Goal: Transaction & Acquisition: Purchase product/service

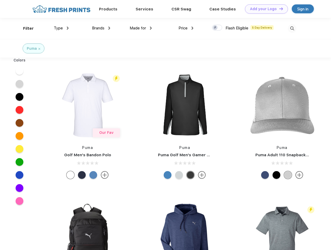
click at [265, 9] on link "Add your Logo Design Tool" at bounding box center [266, 8] width 43 height 9
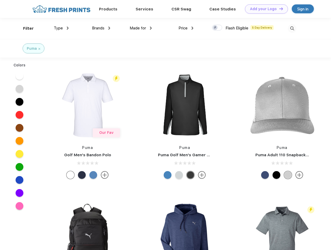
click at [0, 0] on div "Design Tool" at bounding box center [0, 0] width 0 height 0
click at [279, 9] on link "Add your Logo Design Tool" at bounding box center [266, 8] width 43 height 9
click at [25, 28] on div "Filter" at bounding box center [28, 28] width 11 height 6
click at [61, 28] on span "Type" at bounding box center [58, 28] width 9 height 5
click at [101, 28] on span "Brands" at bounding box center [98, 28] width 12 height 5
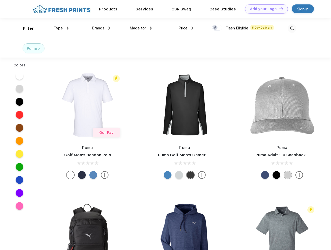
click at [141, 28] on span "Made for" at bounding box center [138, 28] width 16 height 5
click at [186, 28] on span "Price" at bounding box center [183, 28] width 9 height 5
click at [217, 28] on div at bounding box center [217, 28] width 10 height 6
click at [216, 28] on input "checkbox" at bounding box center [213, 25] width 3 height 3
click at [292, 28] on img at bounding box center [292, 28] width 9 height 9
